Goal: Check status: Check status

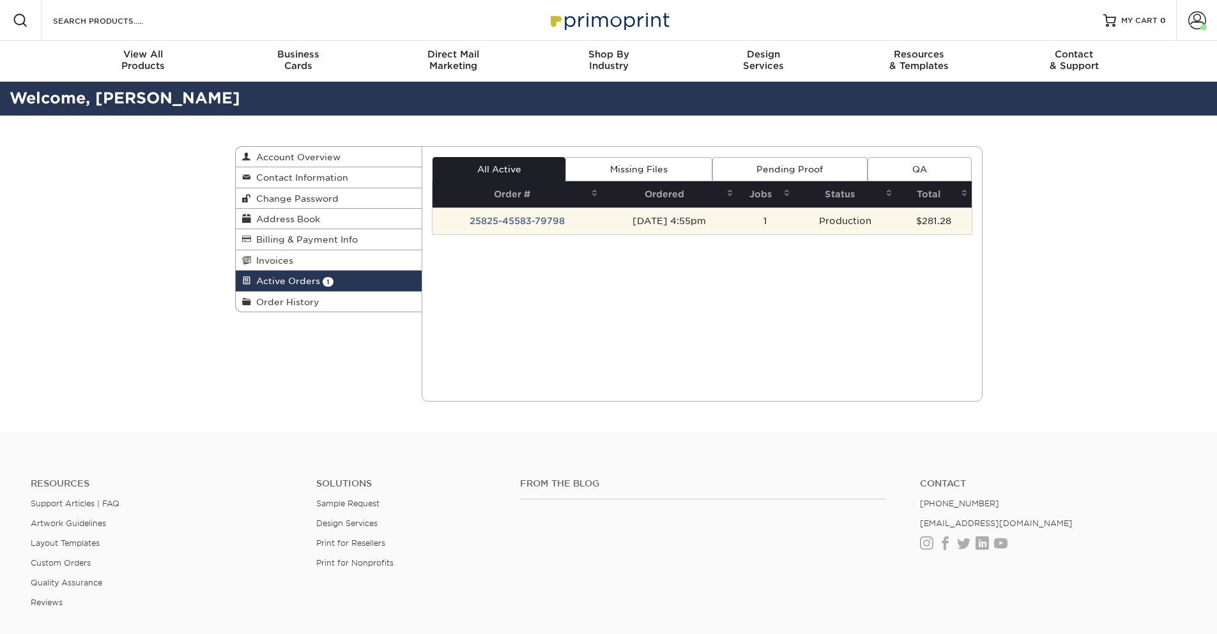
click at [510, 225] on td "25825-45583-79798" at bounding box center [516, 221] width 169 height 27
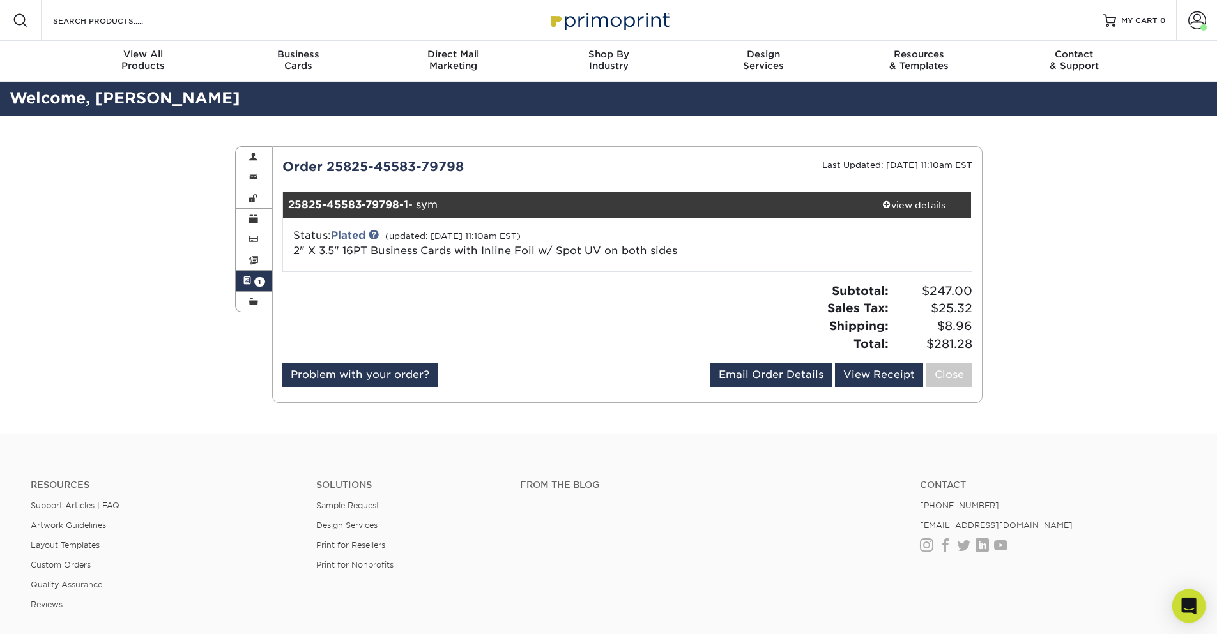
click at [1195, 610] on icon "Open Intercom Messenger" at bounding box center [1188, 606] width 17 height 17
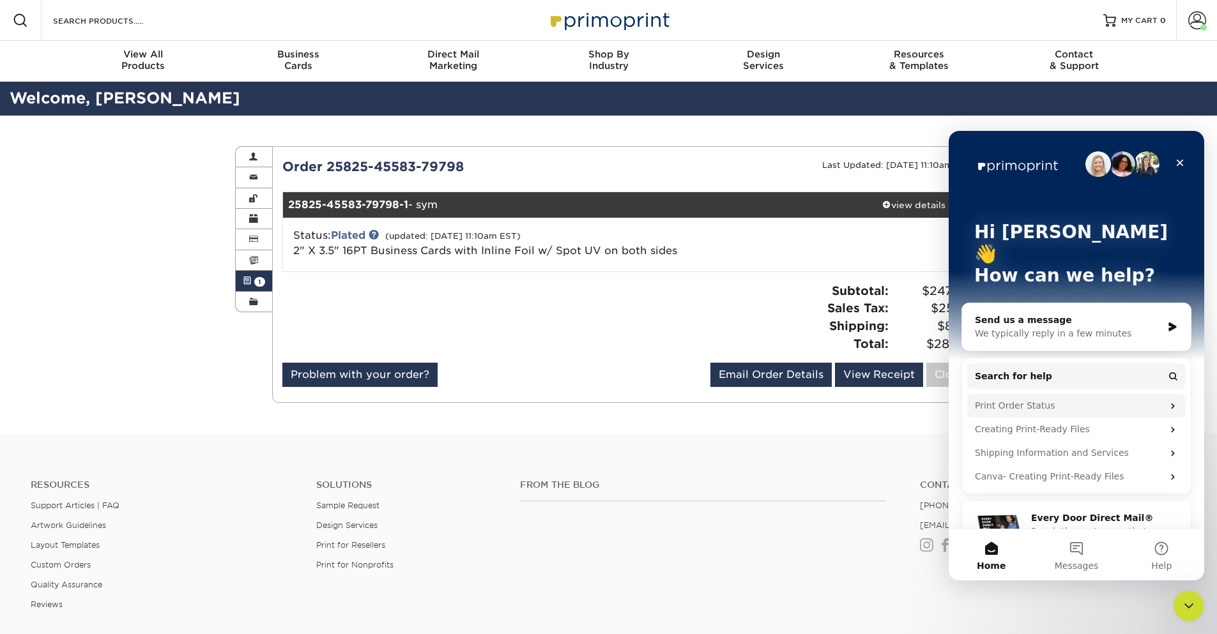
click at [1021, 399] on div "Print Order Status" at bounding box center [1069, 405] width 188 height 13
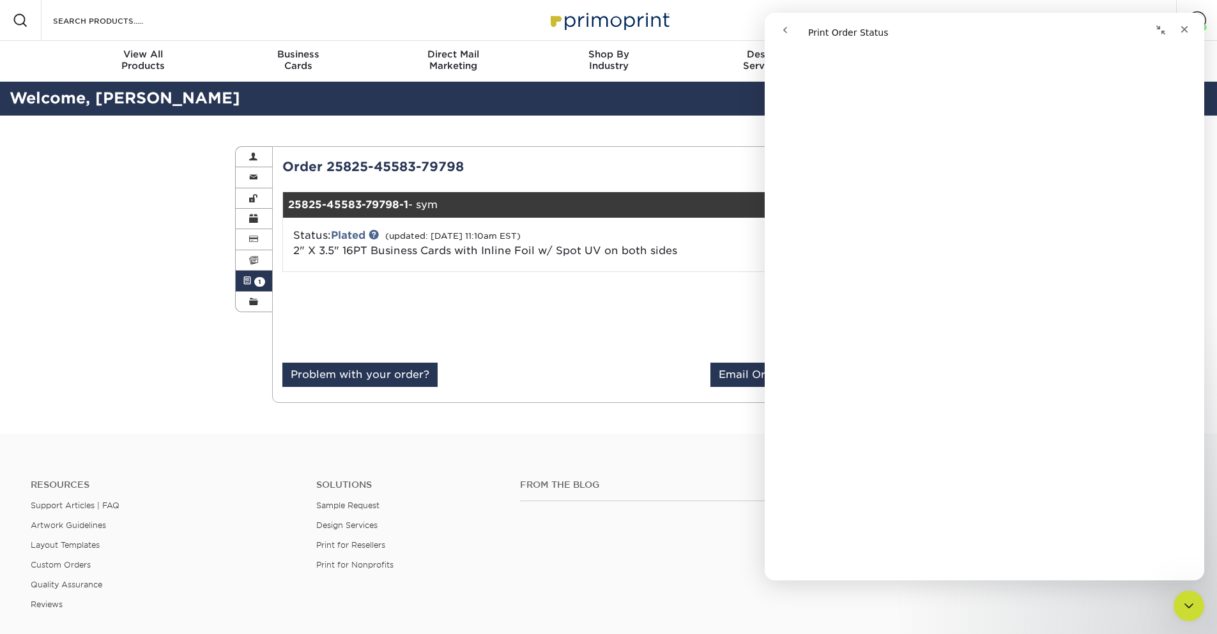
scroll to position [383, 0]
click at [687, 456] on div "Resources Support Articles | FAQ Artwork Guidelines Layout Templates Custom Ord…" at bounding box center [608, 554] width 1217 height 211
click at [1183, 34] on div "Close" at bounding box center [1184, 29] width 23 height 23
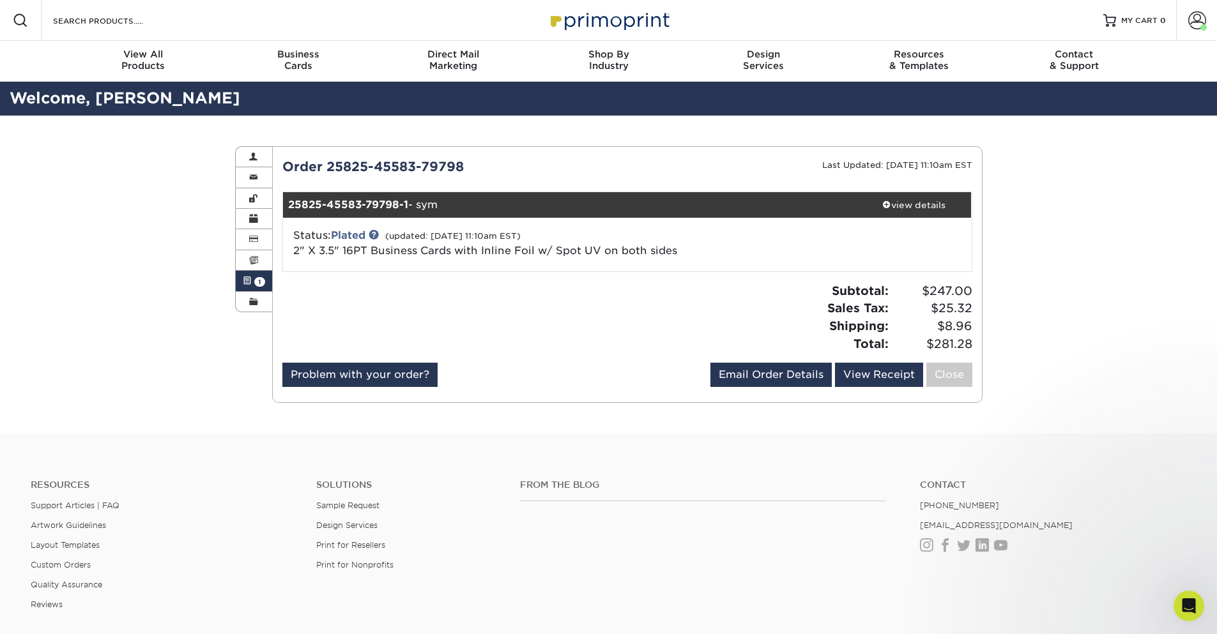
scroll to position [0, 0]
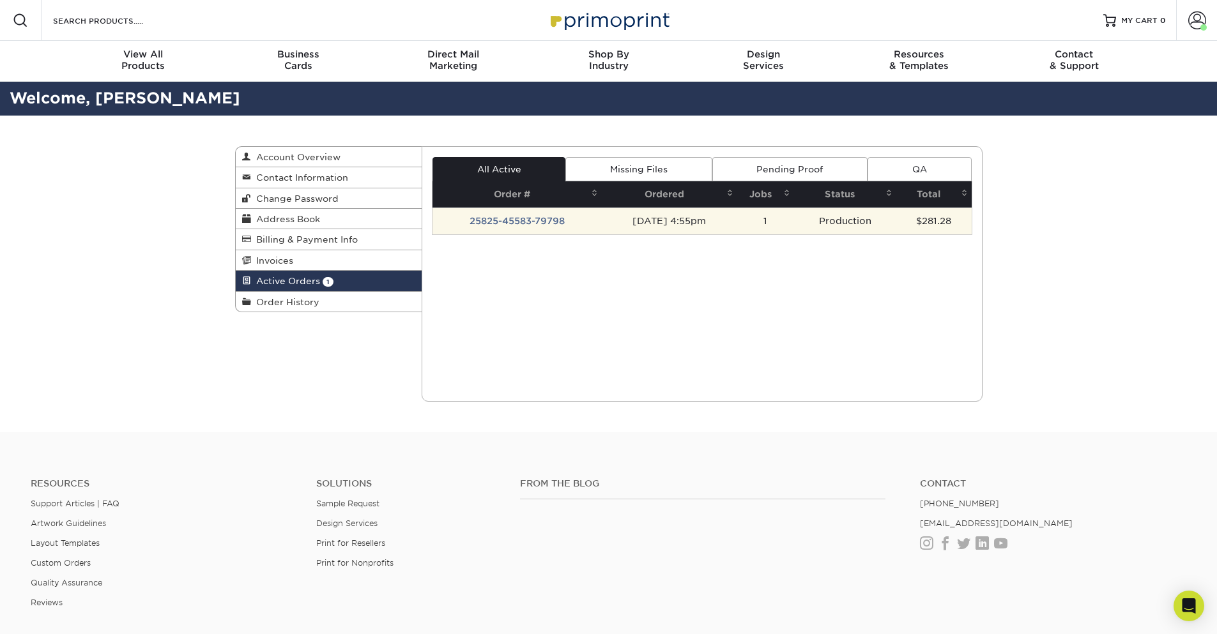
click at [537, 225] on td "25825-45583-79798" at bounding box center [516, 221] width 169 height 27
click at [530, 220] on td "25825-45583-79798" at bounding box center [516, 221] width 169 height 27
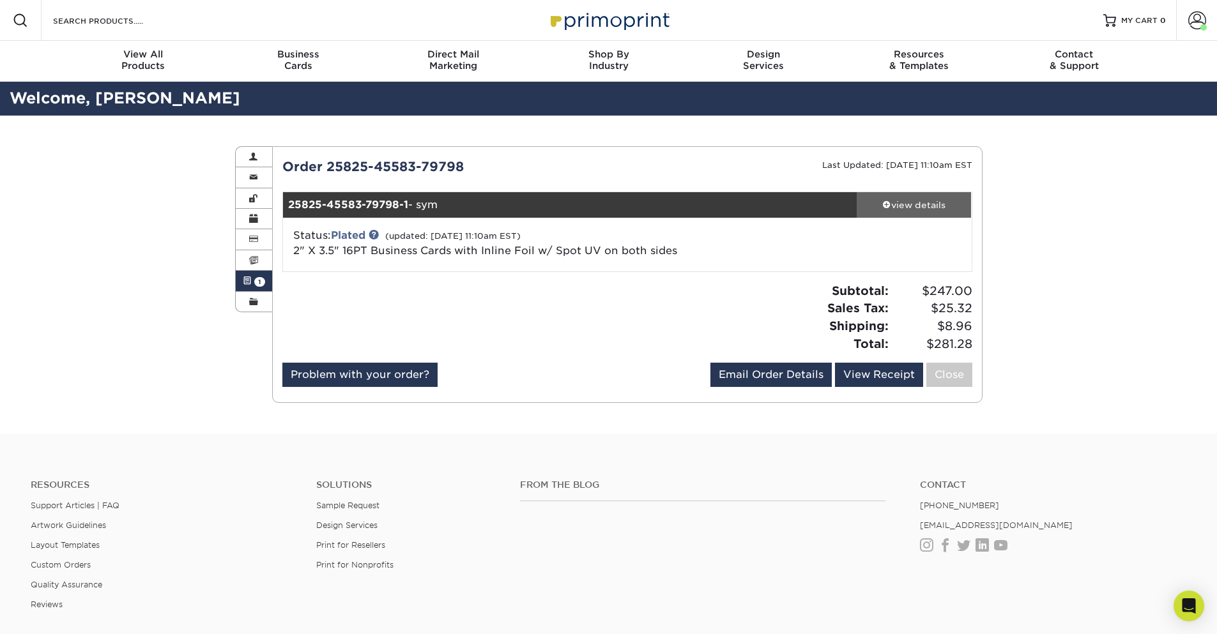
click at [891, 213] on link "view details" at bounding box center [914, 205] width 115 height 26
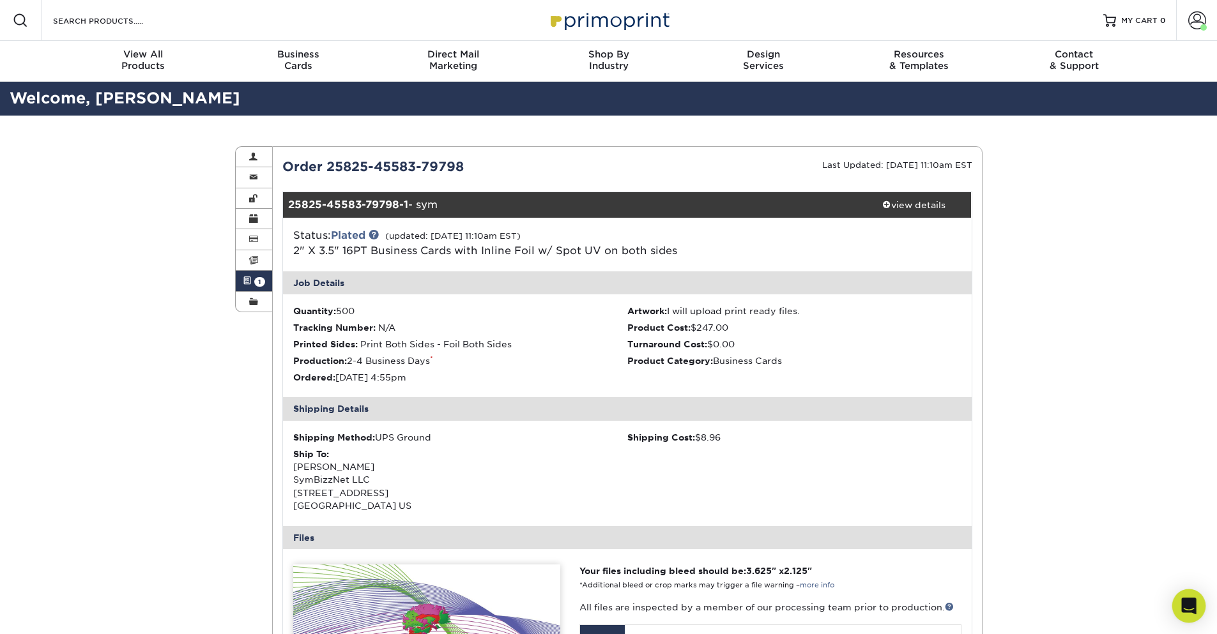
click at [1193, 611] on icon "Open Intercom Messenger" at bounding box center [1188, 606] width 15 height 17
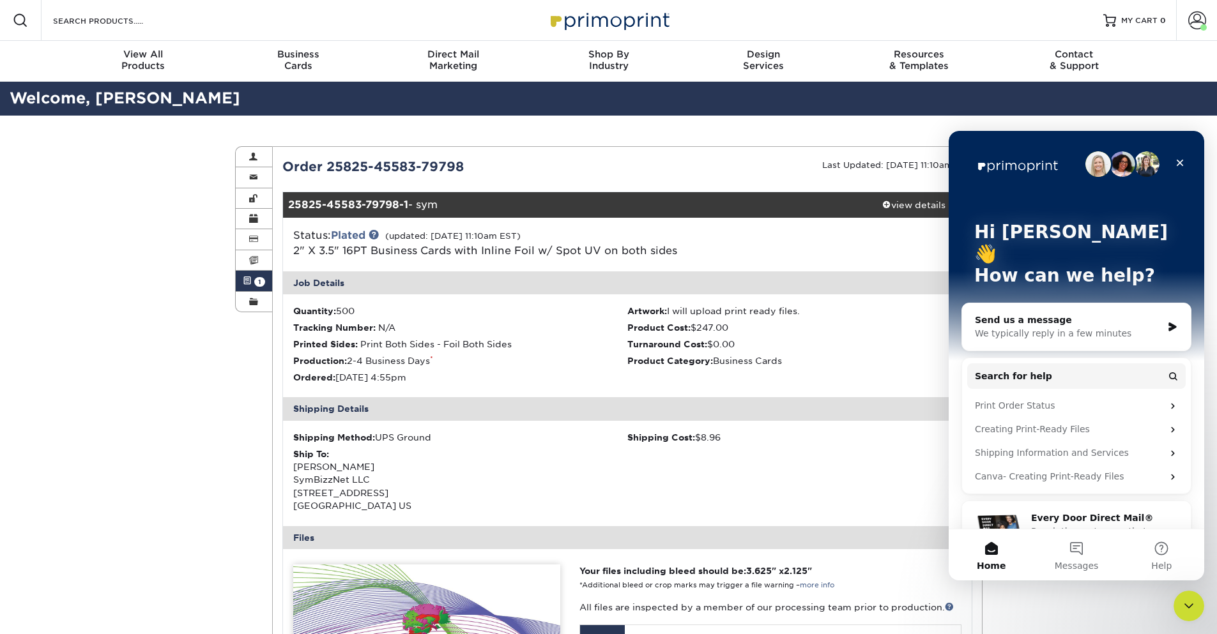
click at [1133, 314] on div "Send us a message" at bounding box center [1068, 320] width 187 height 13
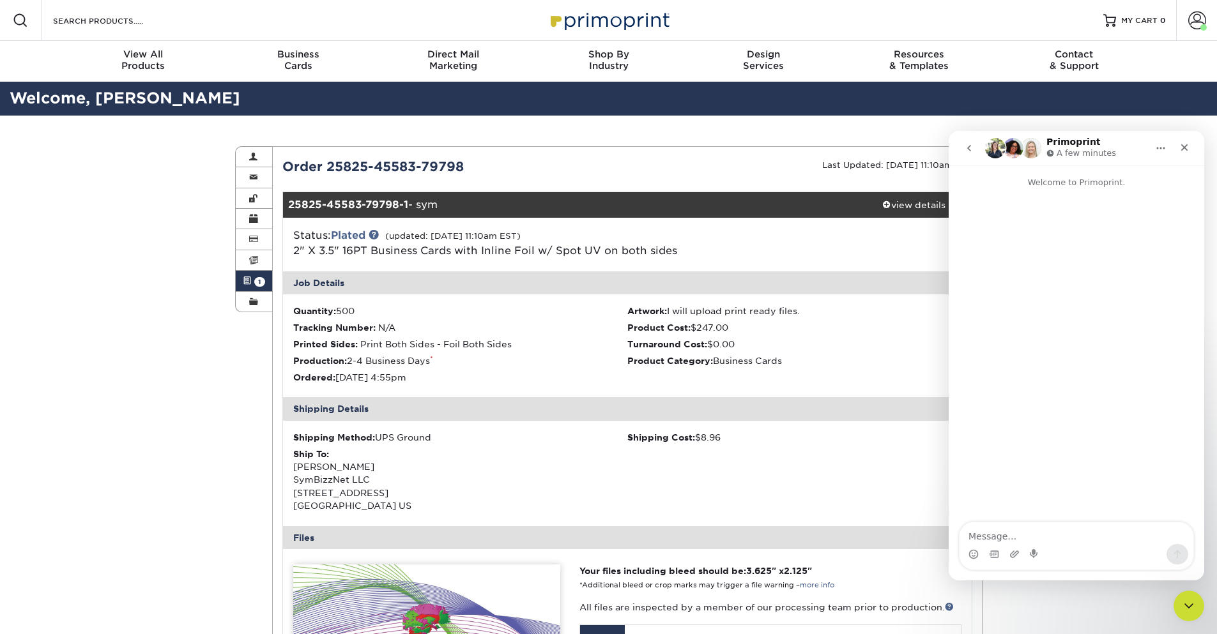
click at [1004, 537] on textarea "Message…" at bounding box center [1076, 534] width 234 height 22
type textarea "Hi, I just wanted to check the status of my order. Think it's been 4 days"
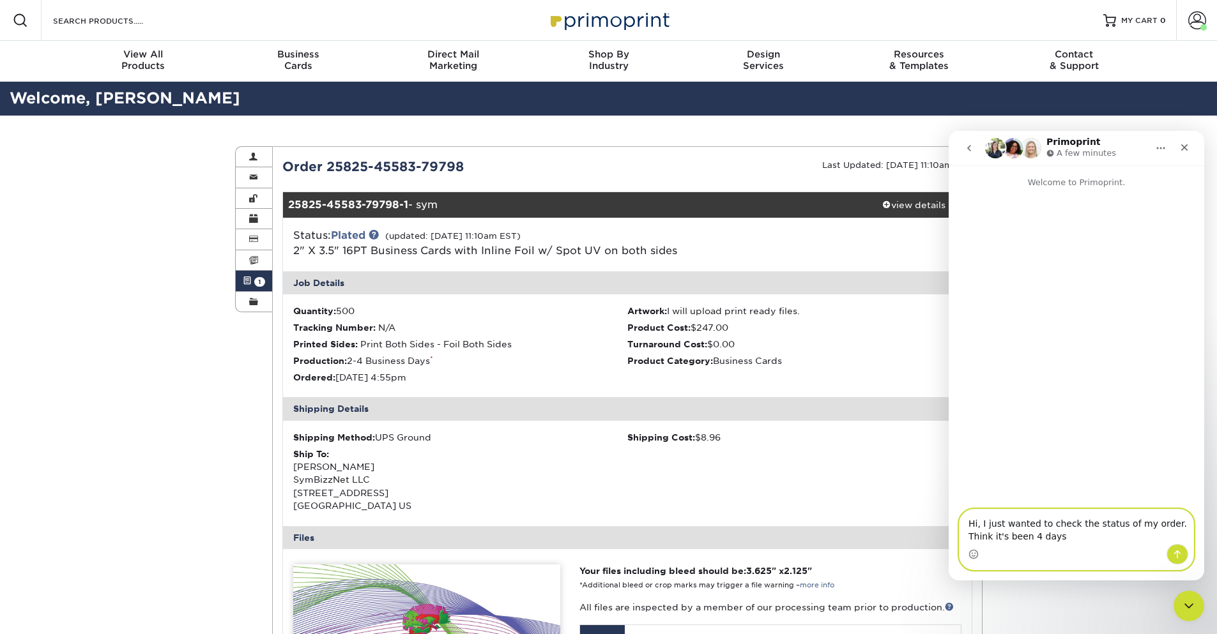
click at [1032, 537] on textarea "Hi, I just wanted to check the status of my order. Think it's been 4 days" at bounding box center [1076, 527] width 234 height 34
click at [1173, 556] on icon "Send a message…" at bounding box center [1177, 554] width 10 height 10
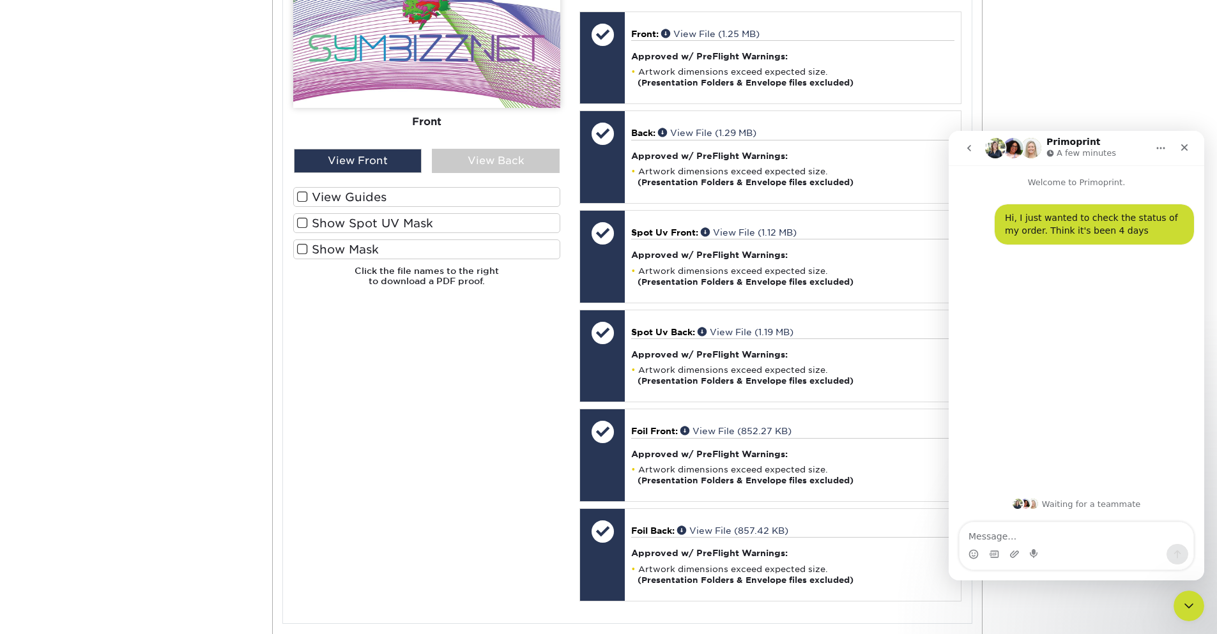
click at [314, 197] on label "View Guides" at bounding box center [426, 197] width 267 height 20
click at [0, 0] on input "View Guides" at bounding box center [0, 0] width 0 height 0
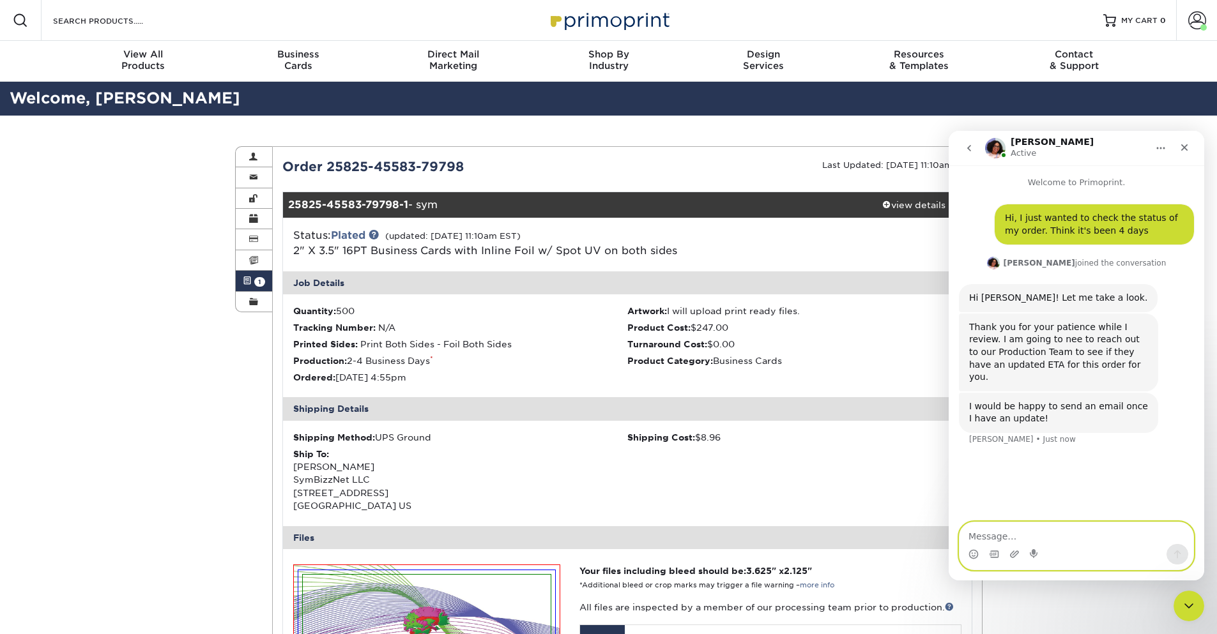
click at [1006, 540] on textarea "Message…" at bounding box center [1076, 534] width 234 height 22
type textarea "ok"
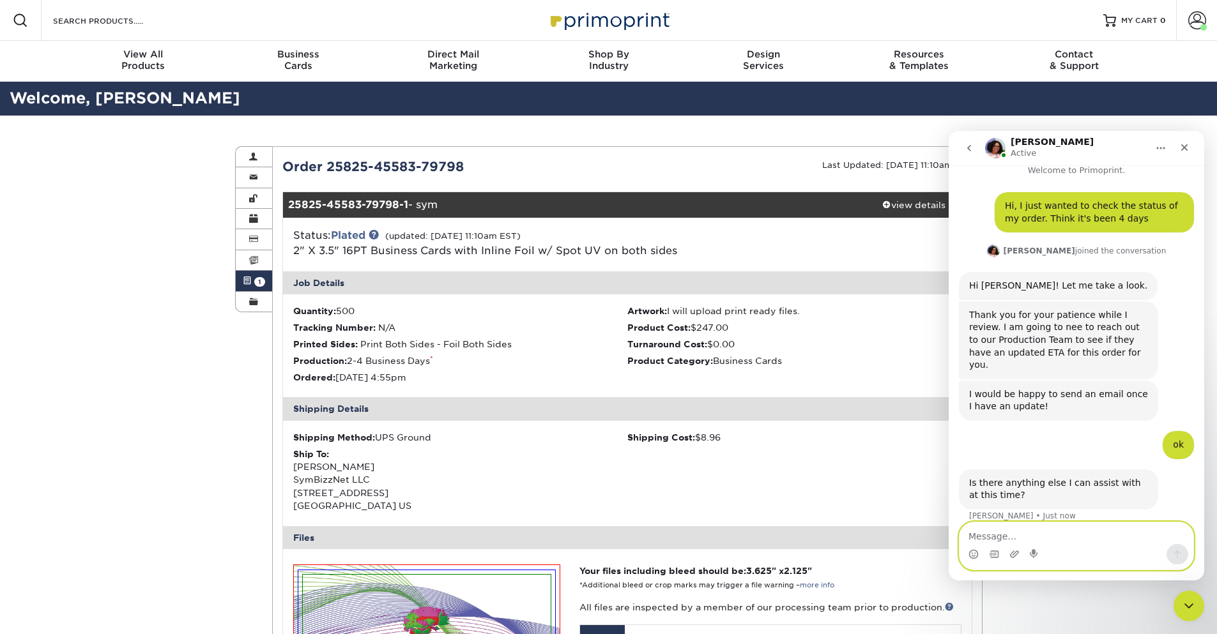
scroll to position [13, 0]
click at [1035, 541] on textarea "Message…" at bounding box center [1076, 534] width 234 height 22
type textarea "that's it"
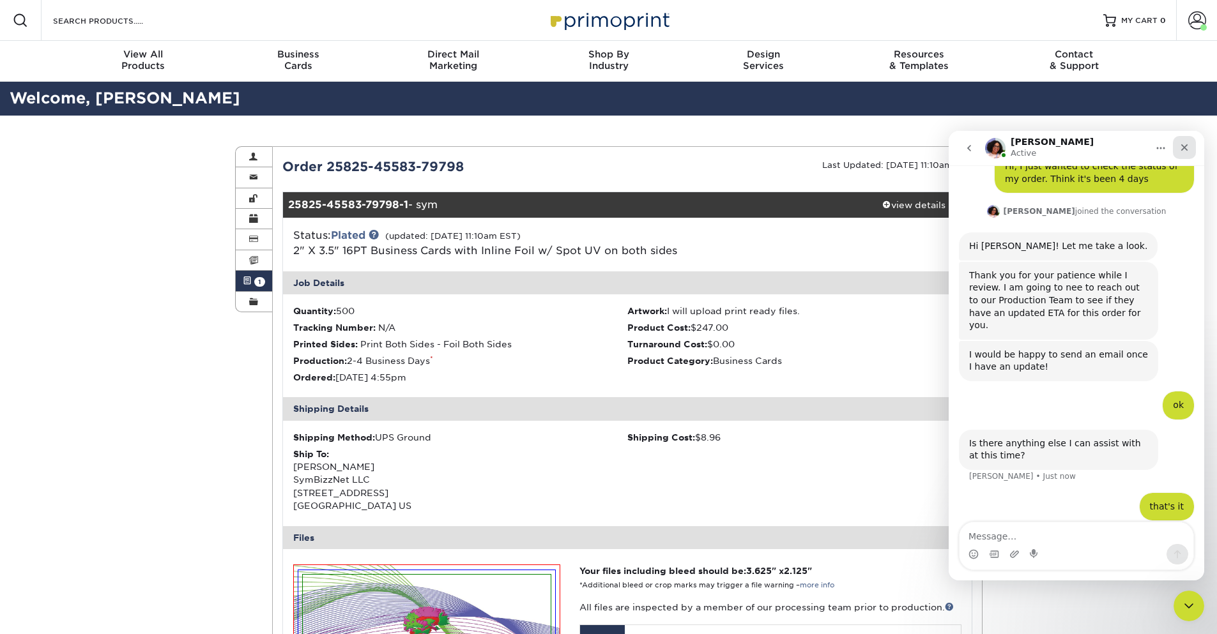
click at [1184, 149] on icon "Close" at bounding box center [1184, 147] width 10 height 10
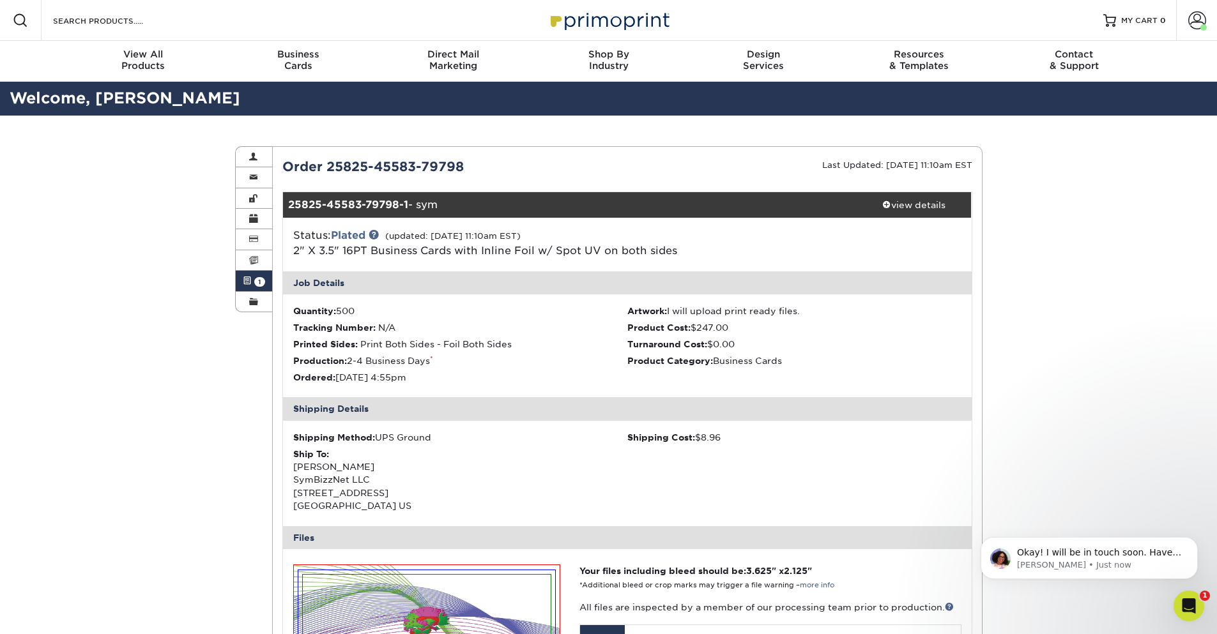
scroll to position [102, 0]
click at [1189, 604] on icon "Open Intercom Messenger" at bounding box center [1187, 604] width 21 height 21
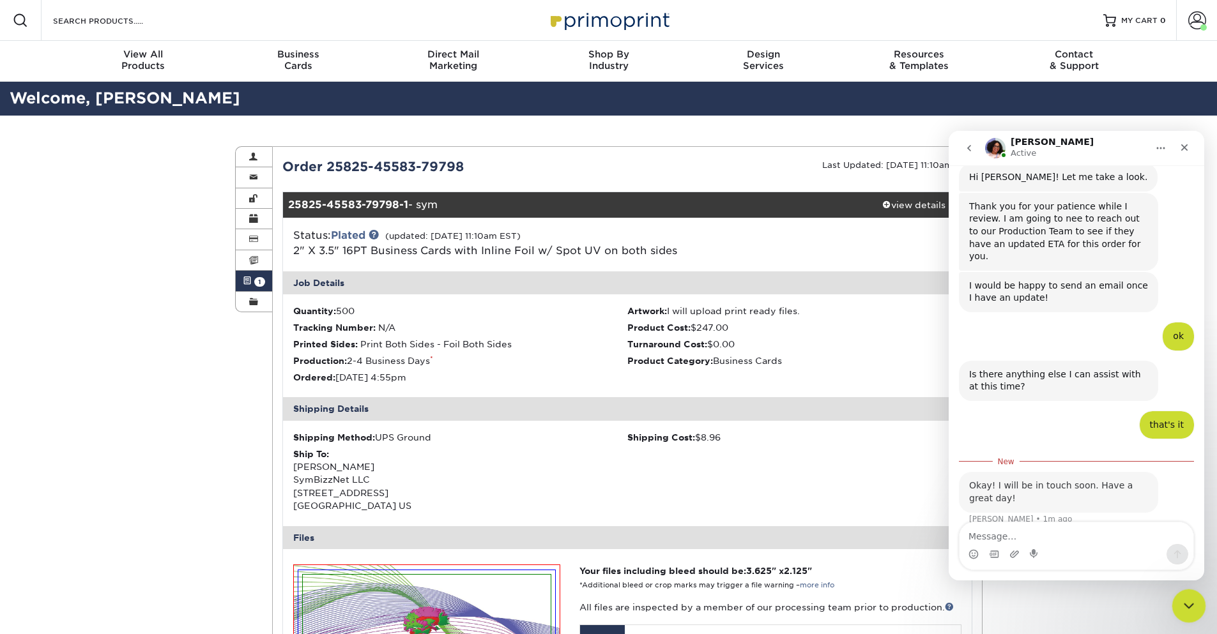
scroll to position [123, 0]
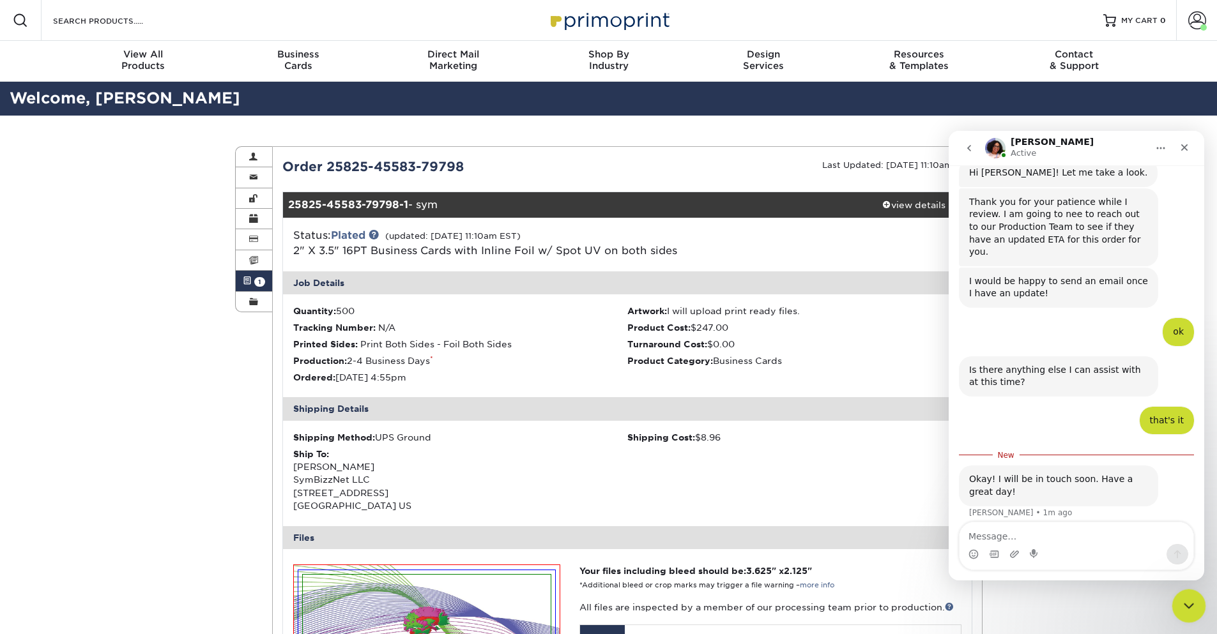
click at [1189, 604] on icon "Close Intercom Messenger" at bounding box center [1186, 604] width 9 height 5
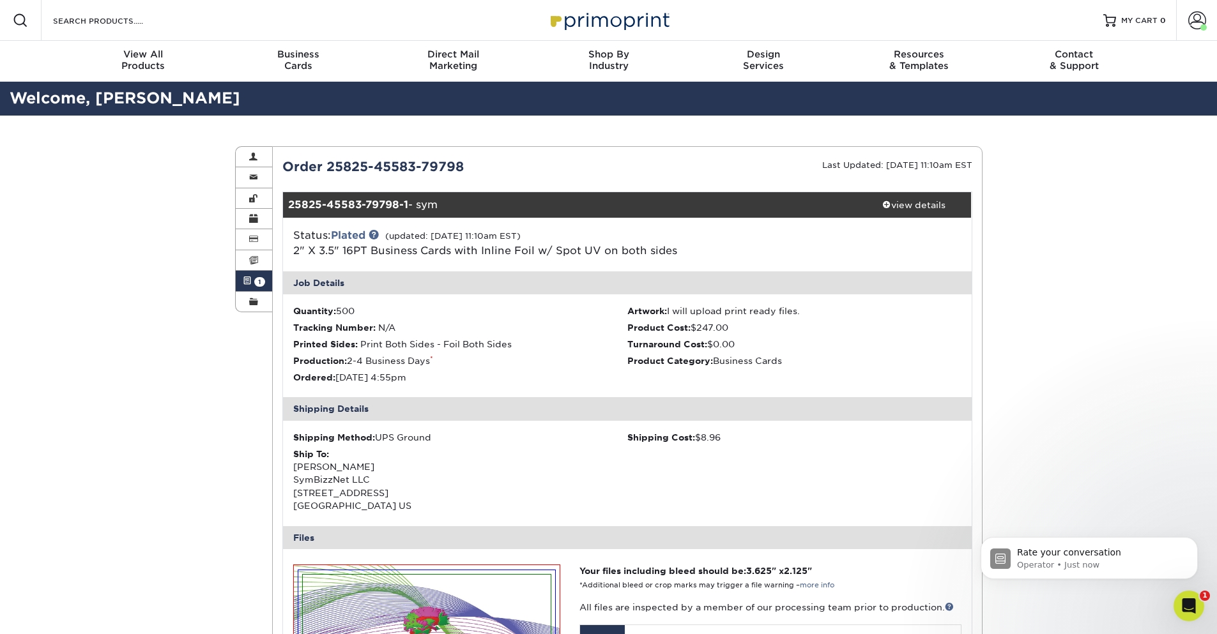
scroll to position [0, 0]
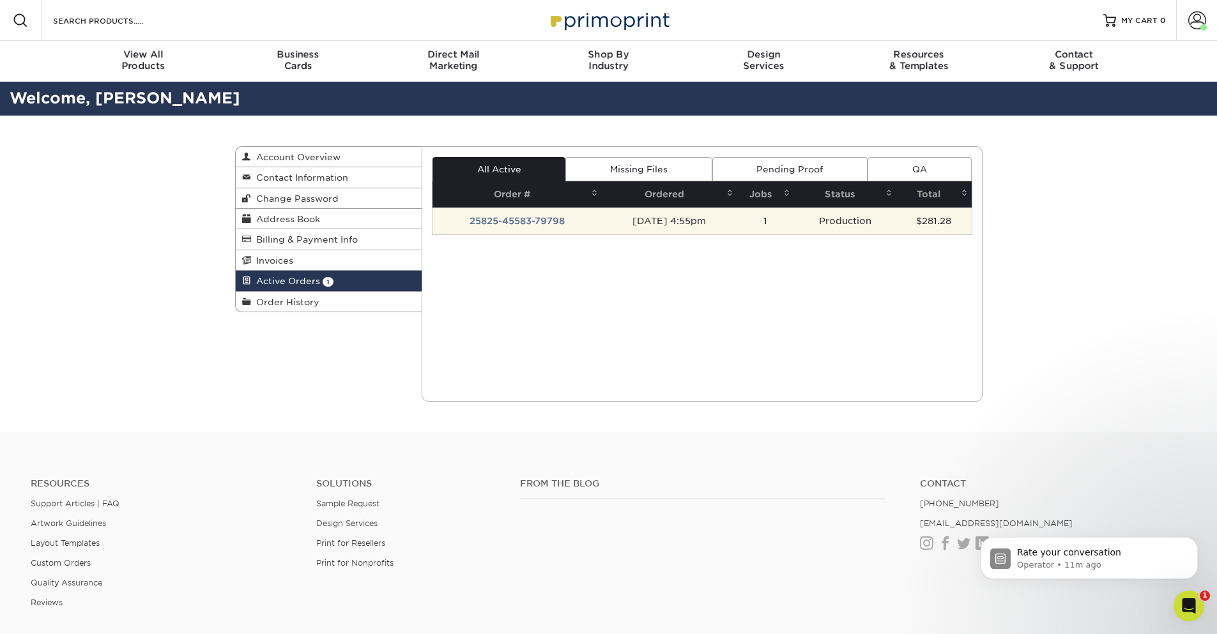
click at [503, 222] on td "25825-45583-79798" at bounding box center [516, 221] width 169 height 27
click at [480, 217] on td "25825-45583-79798" at bounding box center [516, 221] width 169 height 27
